Goal: Navigation & Orientation: Go to known website

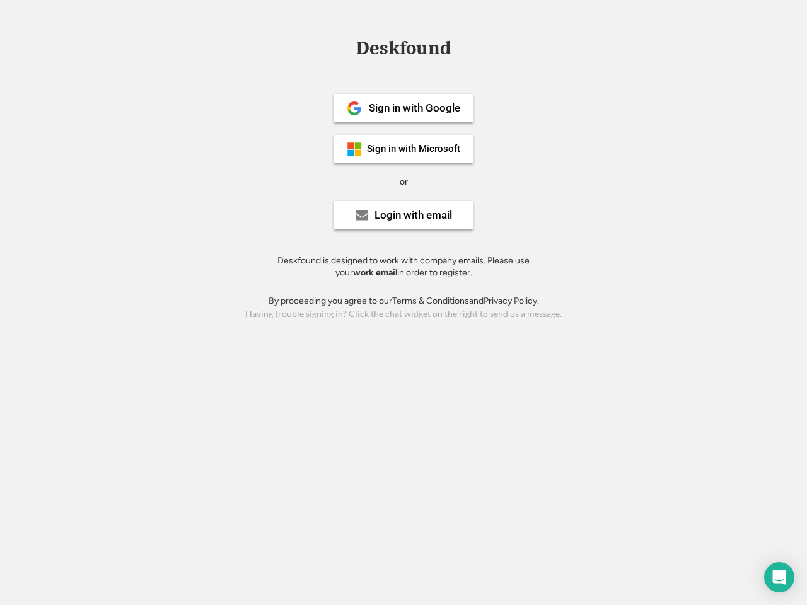
click at [404, 180] on div "or" at bounding box center [404, 182] width 8 height 13
click at [404, 50] on div "Deskfound" at bounding box center [403, 48] width 107 height 20
click at [345, 47] on div "Deskfound" at bounding box center [403, 50] width 807 height 24
click at [404, 50] on div "Deskfound" at bounding box center [403, 48] width 107 height 20
click at [404, 182] on div "or" at bounding box center [404, 182] width 8 height 13
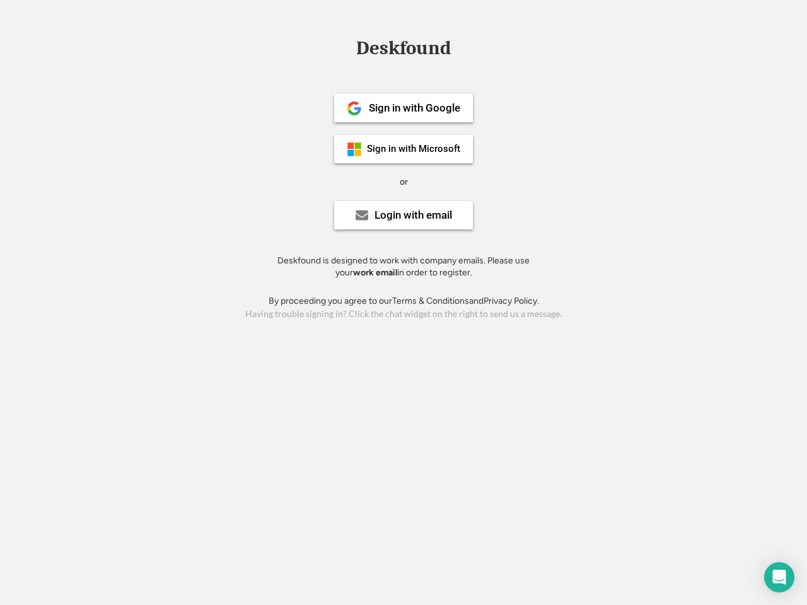
click at [404, 108] on div "Sign in with Google" at bounding box center [414, 108] width 91 height 11
click at [414, 108] on div "Sign in with Google" at bounding box center [414, 108] width 91 height 11
click at [354, 108] on img at bounding box center [354, 108] width 15 height 15
click at [404, 149] on div "Sign in with Microsoft" at bounding box center [413, 148] width 93 height 9
click at [414, 149] on div "Sign in with Microsoft" at bounding box center [413, 148] width 93 height 9
